Goal: Transaction & Acquisition: Purchase product/service

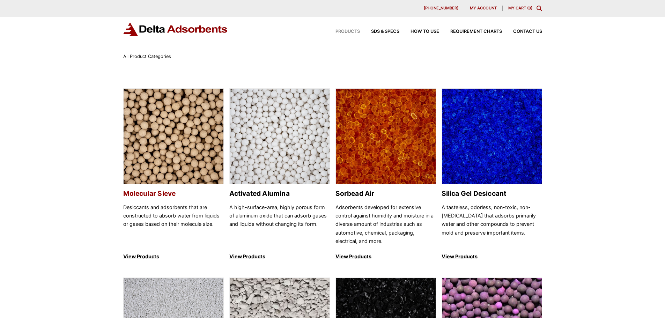
click at [170, 146] on img at bounding box center [174, 137] width 100 height 96
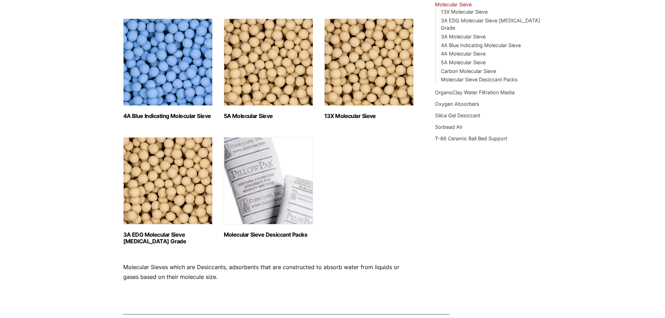
scroll to position [244, 0]
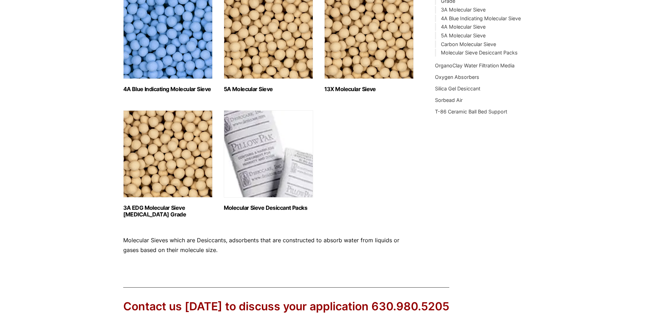
click at [255, 174] on img "Visit product category Molecular Sieve Desiccant Packs" at bounding box center [268, 153] width 89 height 87
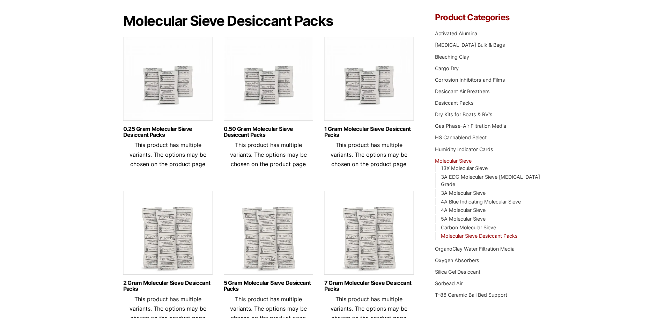
scroll to position [70, 0]
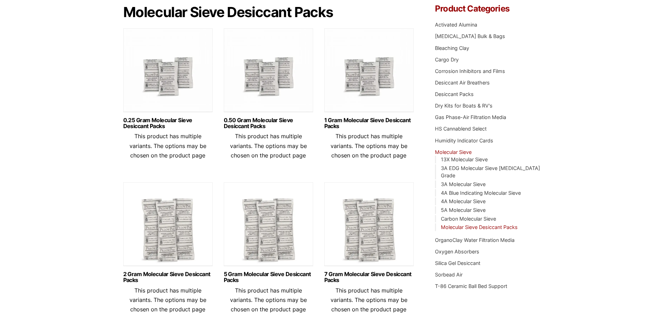
click at [270, 91] on img at bounding box center [268, 71] width 89 height 87
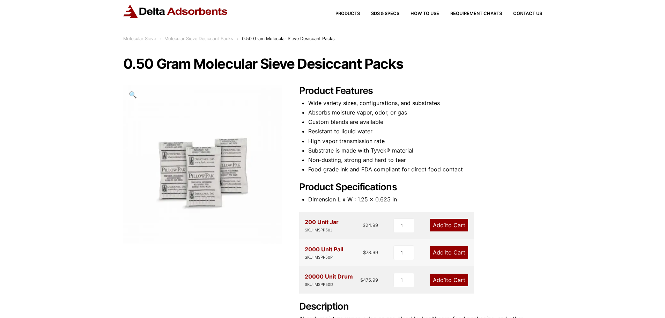
scroll to position [35, 0]
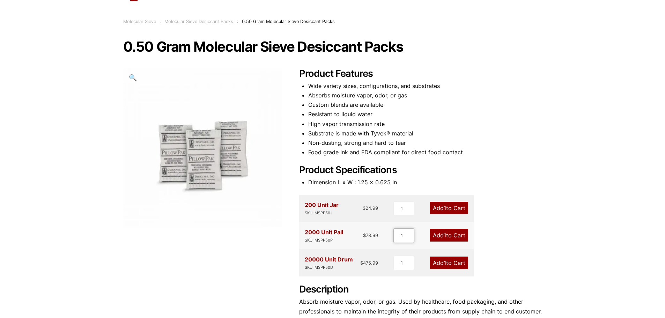
click at [403, 236] on input "1" at bounding box center [404, 235] width 21 height 15
type input "3"
click at [448, 234] on link "Add 3 to Cart" at bounding box center [448, 235] width 39 height 13
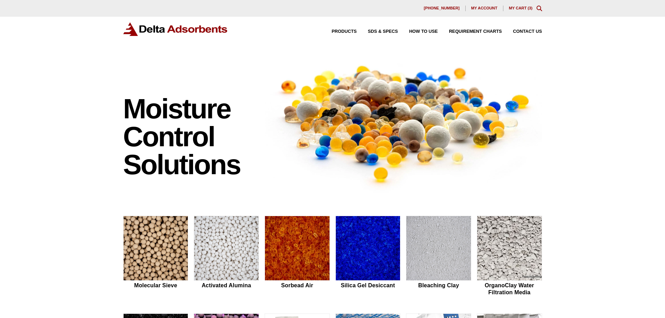
click at [522, 8] on link "My Cart ( 3 )" at bounding box center [521, 8] width 24 height 4
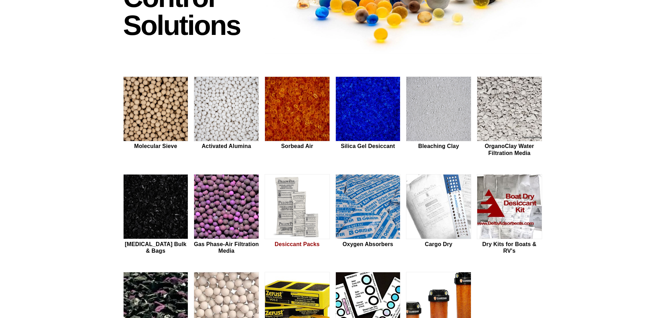
scroll to position [140, 0]
click at [169, 107] on img at bounding box center [156, 108] width 65 height 65
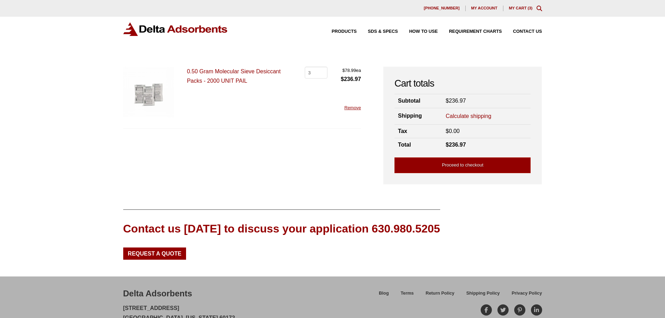
click at [473, 115] on link "Calculate shipping" at bounding box center [469, 116] width 46 height 8
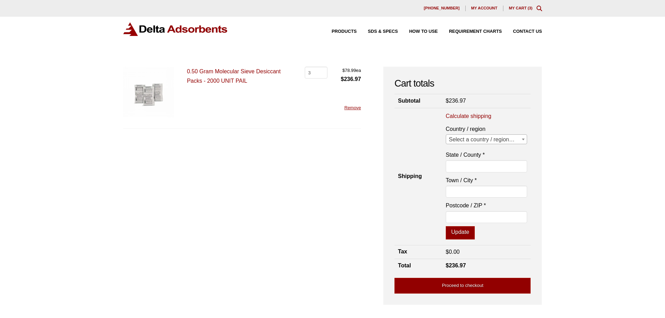
click at [483, 140] on span "Select a country / region…" at bounding box center [486, 140] width 81 height 10
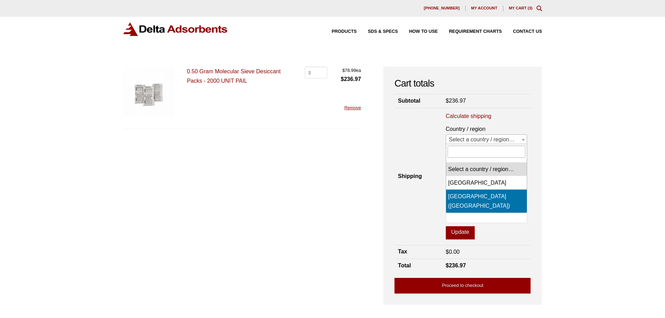
select select "US"
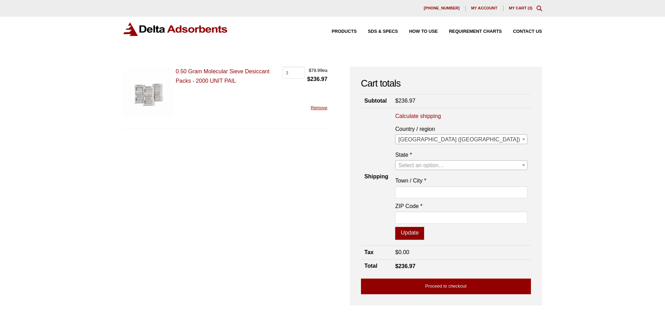
click at [444, 167] on span "Select an option…" at bounding box center [421, 165] width 46 height 6
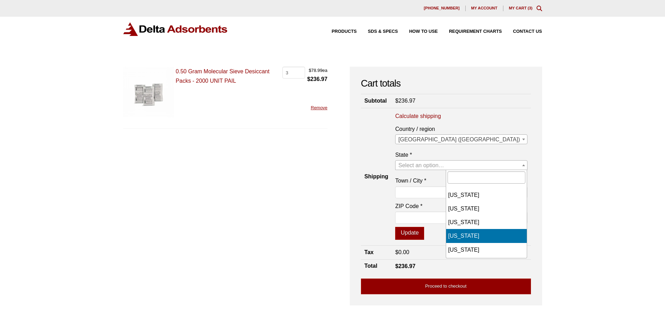
scroll to position [70, 0]
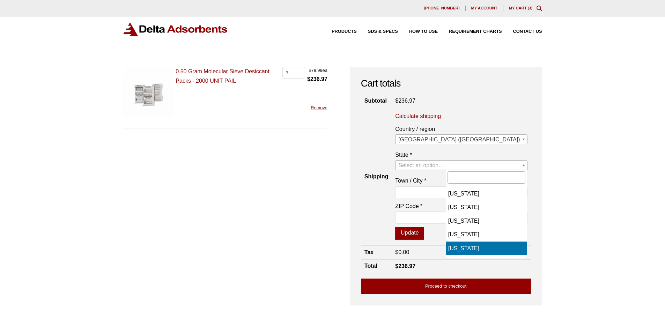
select select "FL"
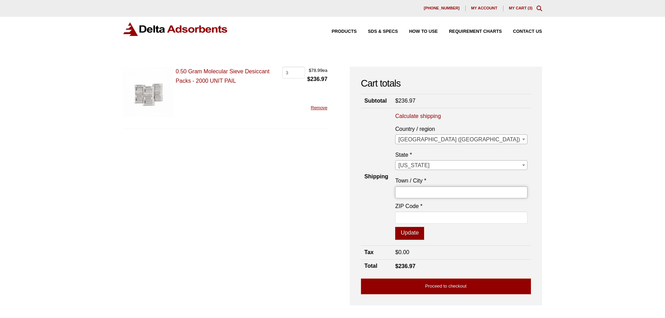
click at [464, 192] on input "Town / City *" at bounding box center [461, 192] width 132 height 12
type input "tampa"
click at [471, 221] on input "ZIP Code *" at bounding box center [461, 218] width 132 height 12
type input "33634"
click at [424, 234] on button "Update" at bounding box center [409, 233] width 29 height 13
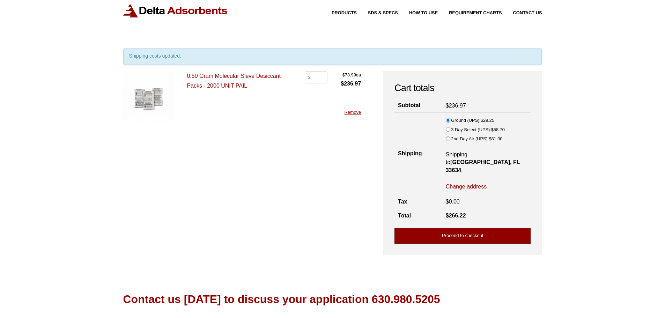
scroll to position [35, 0]
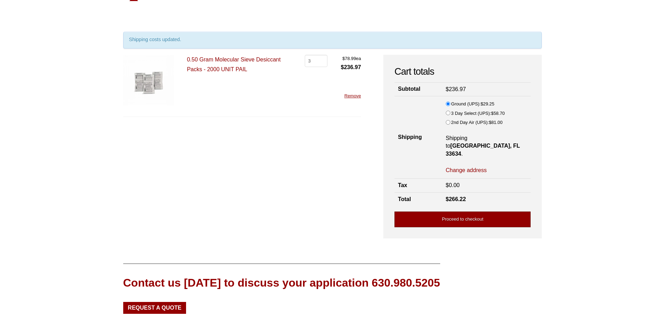
click at [456, 212] on link "Proceed to checkout" at bounding box center [463, 220] width 136 height 16
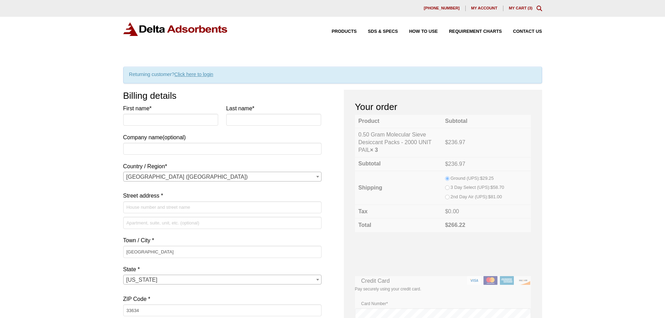
select select "FL"
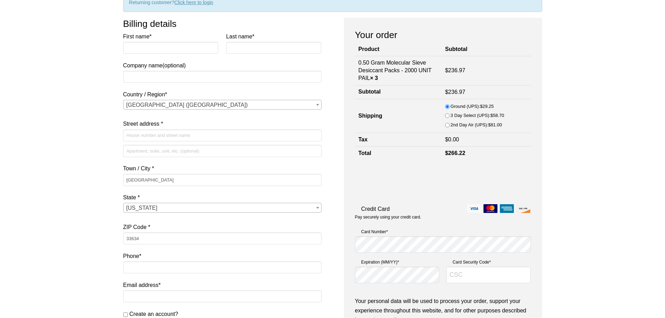
scroll to position [54, 0]
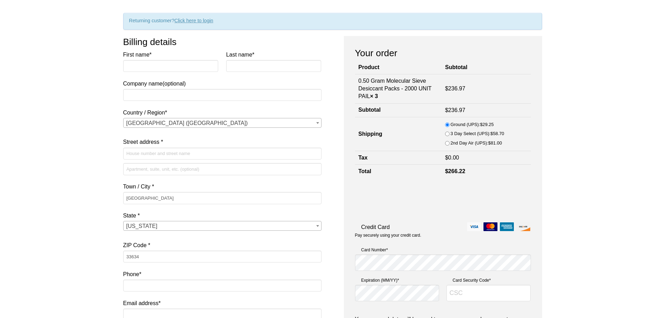
click at [459, 156] on bdi "$ 0.00" at bounding box center [452, 158] width 14 height 6
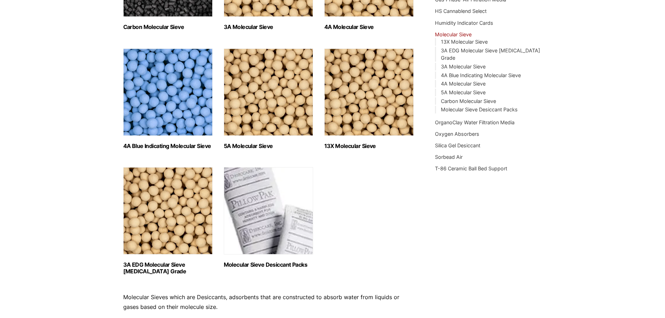
scroll to position [210, 0]
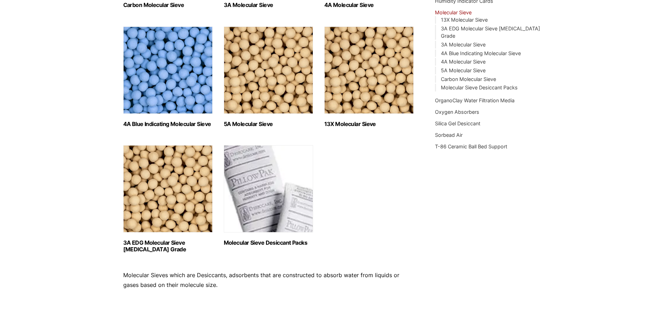
click at [269, 218] on img "Visit product category Molecular Sieve Desiccant Packs" at bounding box center [268, 188] width 89 height 87
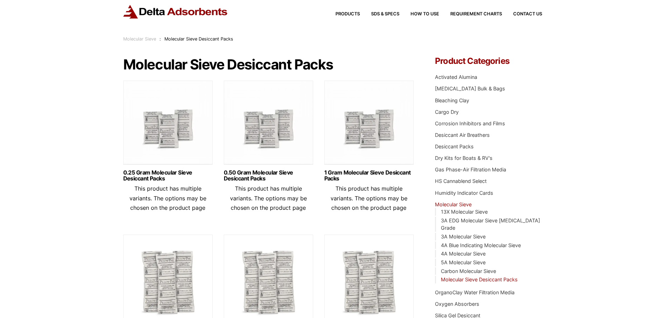
scroll to position [35, 0]
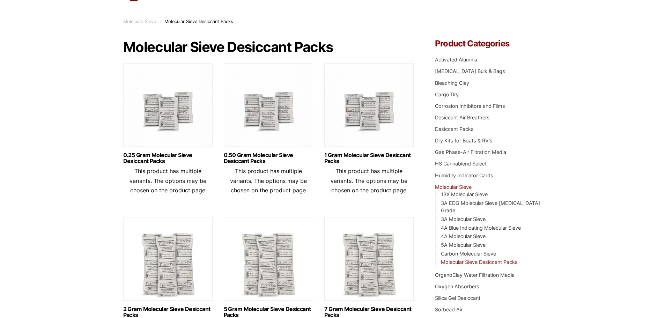
click at [258, 103] on img at bounding box center [268, 106] width 89 height 87
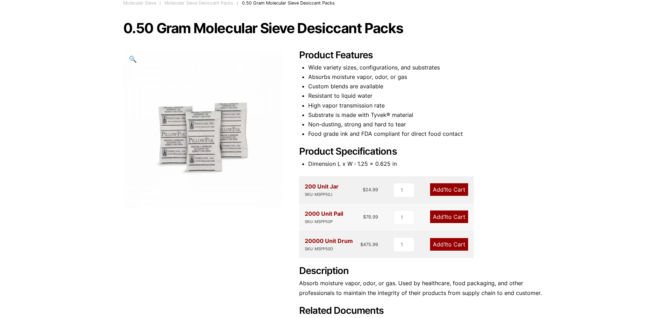
scroll to position [70, 0]
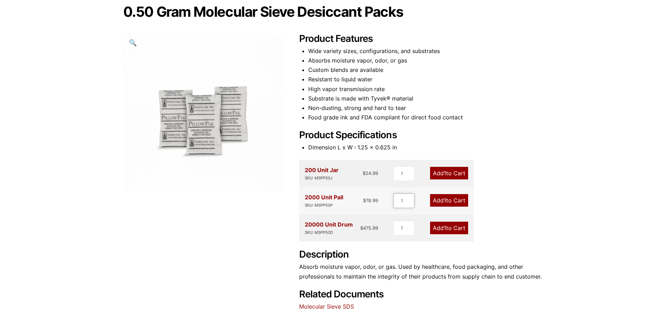
click at [406, 201] on input "1" at bounding box center [404, 200] width 21 height 15
type input "5"
click at [444, 202] on span "5" at bounding box center [444, 200] width 3 height 7
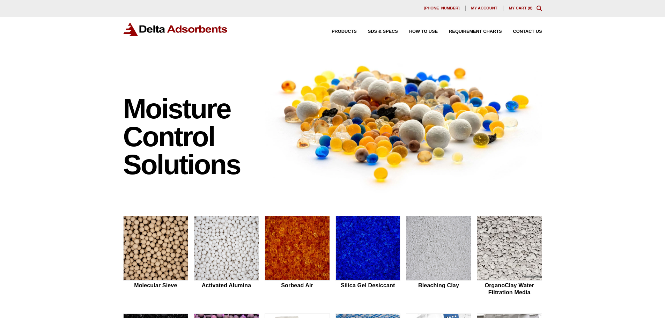
click at [524, 8] on link "My Cart ( 8 )" at bounding box center [521, 8] width 24 height 4
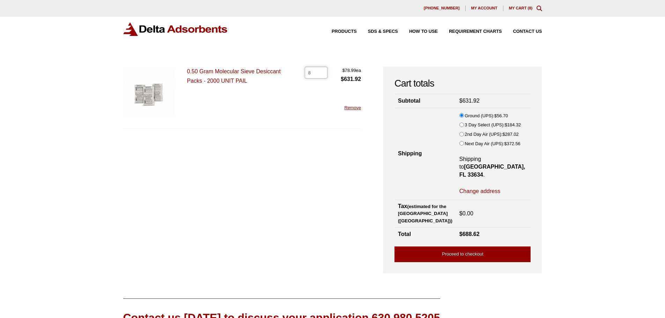
click at [314, 73] on input "8" at bounding box center [316, 73] width 23 height 12
type input "5"
click at [317, 97] on div "0.50 Gram Molecular Sieve Desiccant Packs - 2000 UNIT PAIL 0.50 Gram Molecular …" at bounding box center [242, 98] width 238 height 62
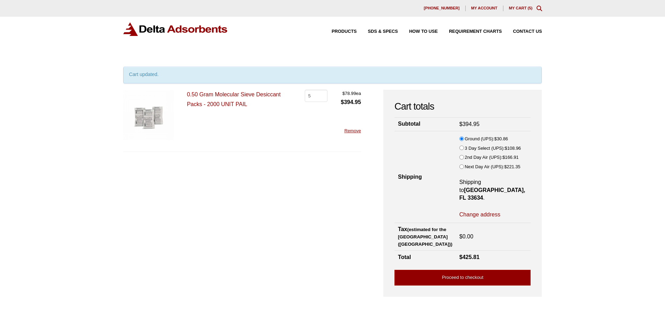
click at [197, 96] on link "0.50 Gram Molecular Sieve Desiccant Packs - 2000 UNIT PAIL" at bounding box center [234, 98] width 94 height 15
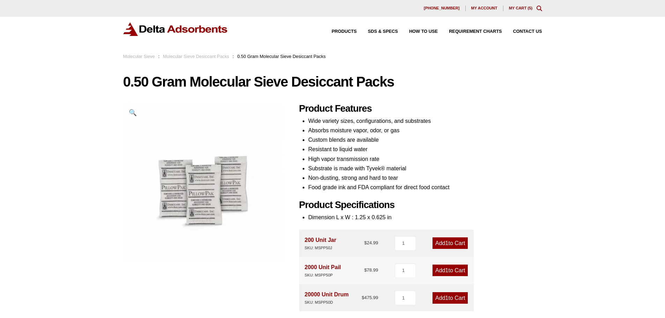
click at [521, 9] on link "My Cart ( 5 )" at bounding box center [521, 8] width 24 height 4
click at [522, 6] on link "My Cart ( 5 )" at bounding box center [521, 8] width 24 height 4
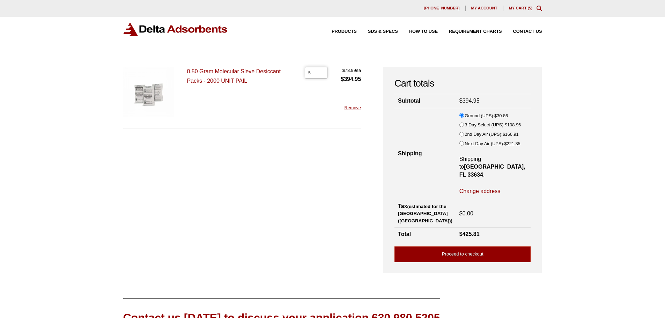
click at [314, 72] on input "5" at bounding box center [316, 73] width 23 height 12
type input "3"
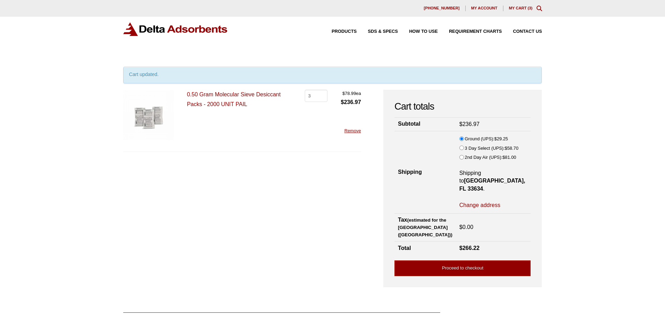
click at [528, 7] on link "My Cart ( 3 )" at bounding box center [521, 8] width 24 height 4
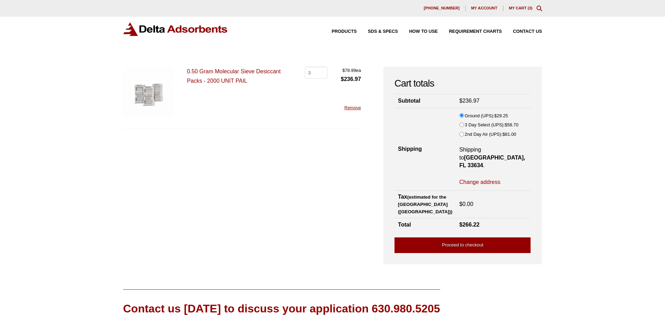
click at [241, 74] on link "0.50 Gram Molecular Sieve Desiccant Packs - 2000 UNIT PAIL" at bounding box center [234, 75] width 94 height 15
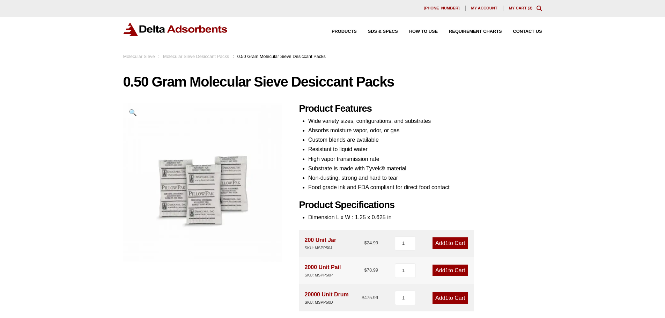
click at [522, 7] on link "My Cart ( 3 )" at bounding box center [521, 8] width 24 height 4
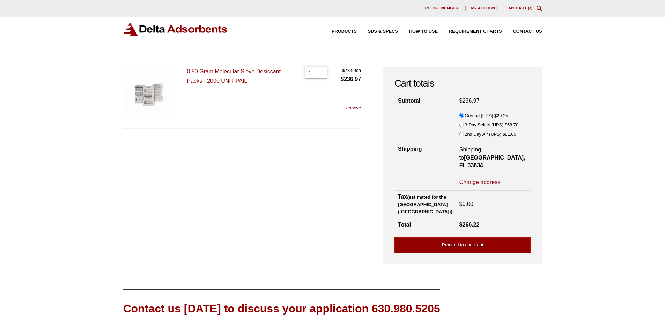
type input "2"
click at [319, 74] on input "2" at bounding box center [316, 73] width 23 height 12
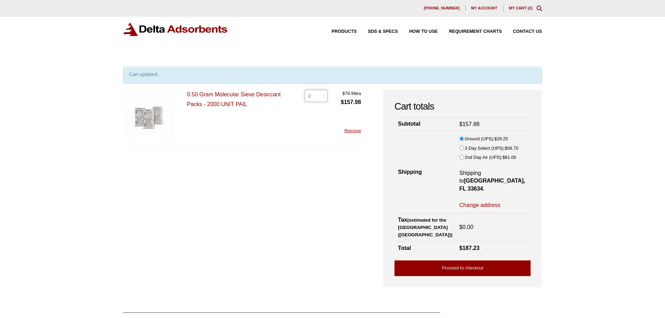
click at [318, 96] on input "2" at bounding box center [316, 96] width 23 height 12
type input "5"
click at [308, 113] on div "0.50 Gram Molecular Sieve Desiccant Packs - 2000 UNIT PAIL 0.50 Gram Molecular …" at bounding box center [242, 121] width 238 height 62
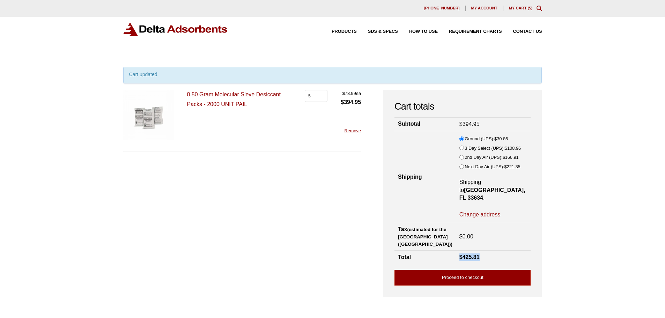
drag, startPoint x: 445, startPoint y: 241, endPoint x: 488, endPoint y: 241, distance: 43.0
click at [488, 251] on td "$ 425.81" at bounding box center [493, 258] width 75 height 14
click at [201, 96] on link "0.50 Gram Molecular Sieve Desiccant Packs - 2000 UNIT PAIL" at bounding box center [234, 98] width 94 height 15
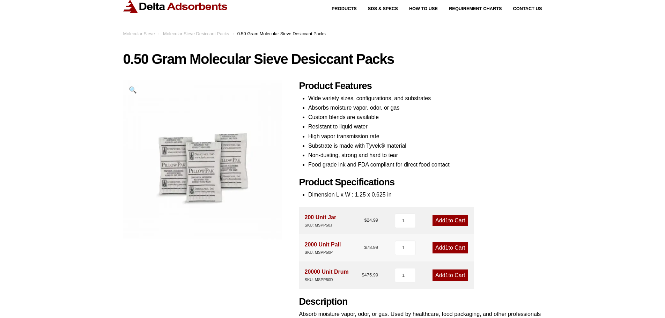
scroll to position [35, 0]
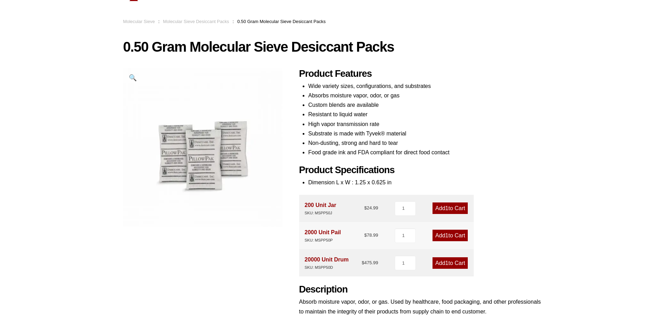
click at [447, 262] on span "1" at bounding box center [447, 263] width 3 height 6
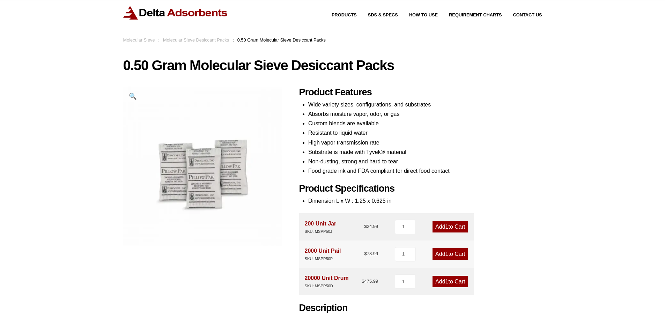
scroll to position [0, 0]
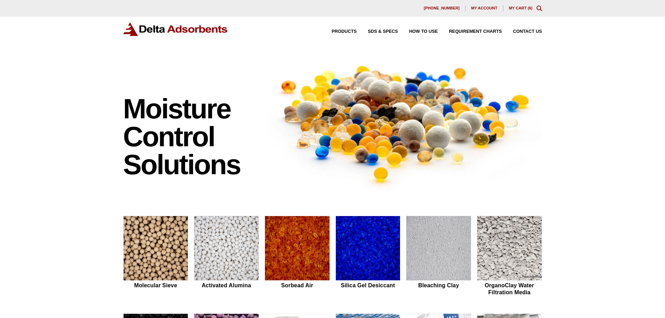
click at [522, 7] on link "My Cart ( 6 )" at bounding box center [521, 8] width 24 height 4
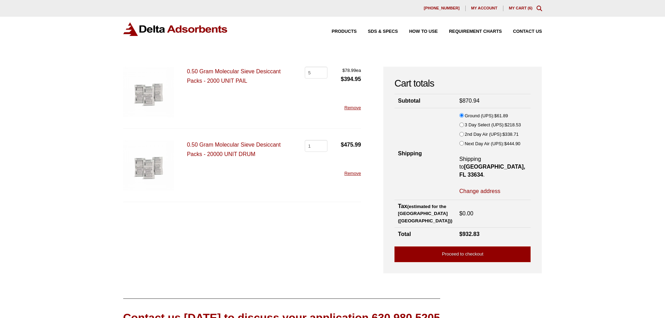
click at [354, 109] on link "Remove" at bounding box center [352, 107] width 17 height 5
